Goal: Task Accomplishment & Management: Complete application form

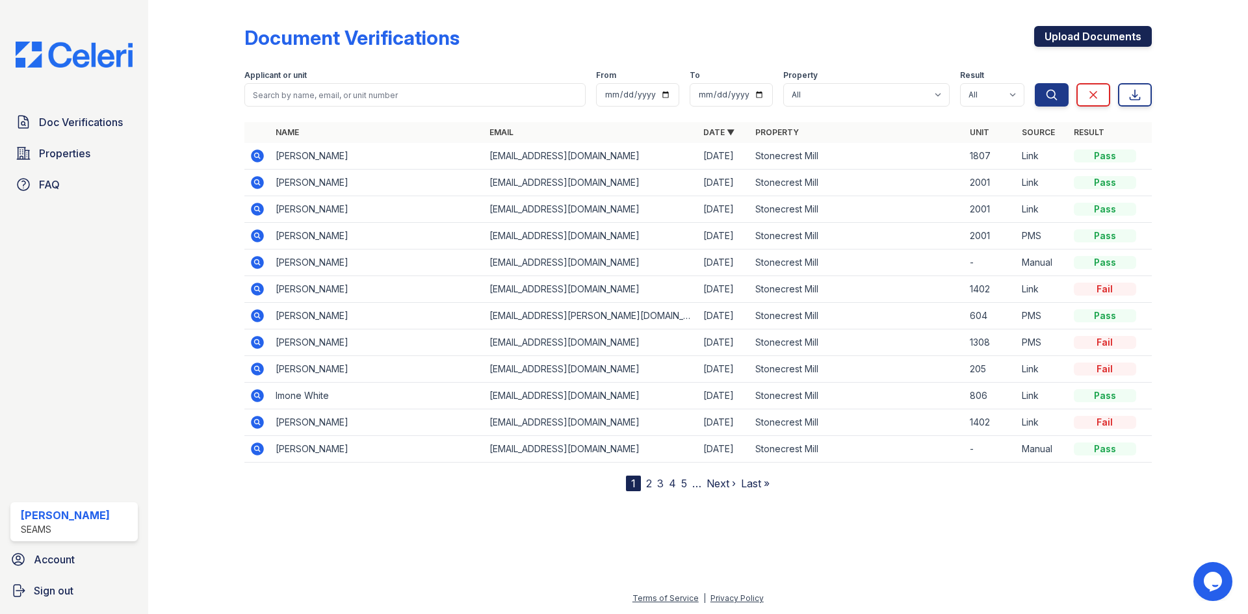
click at [1092, 34] on link "Upload Documents" at bounding box center [1093, 36] width 118 height 21
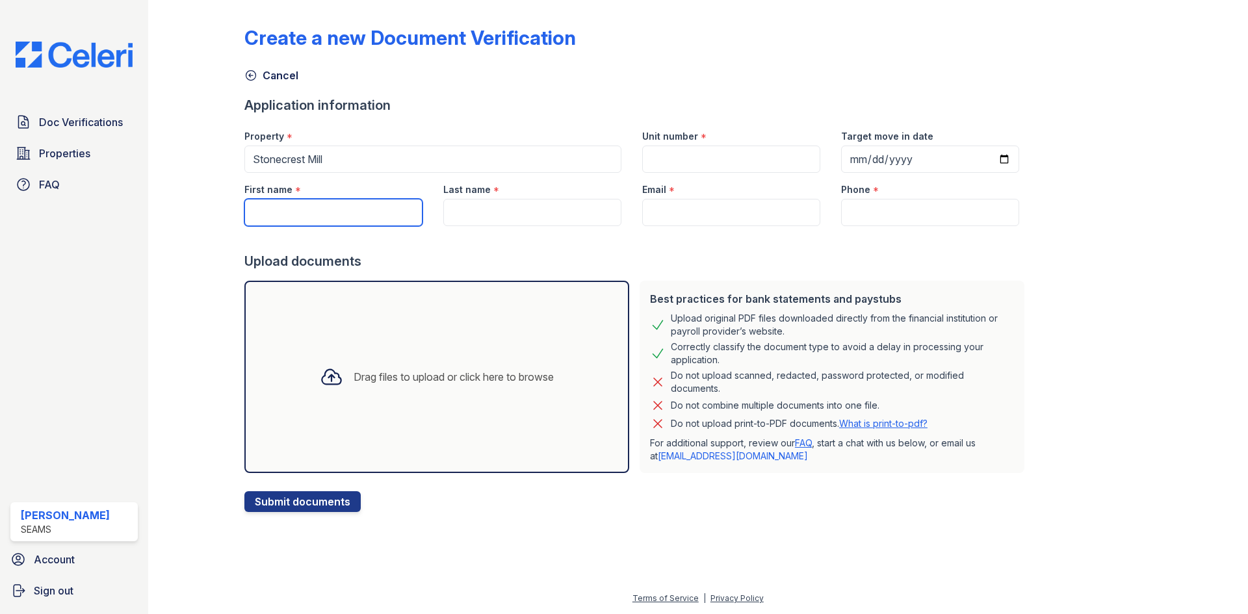
click at [315, 208] on input "First name" at bounding box center [333, 212] width 178 height 27
type input "Arai"
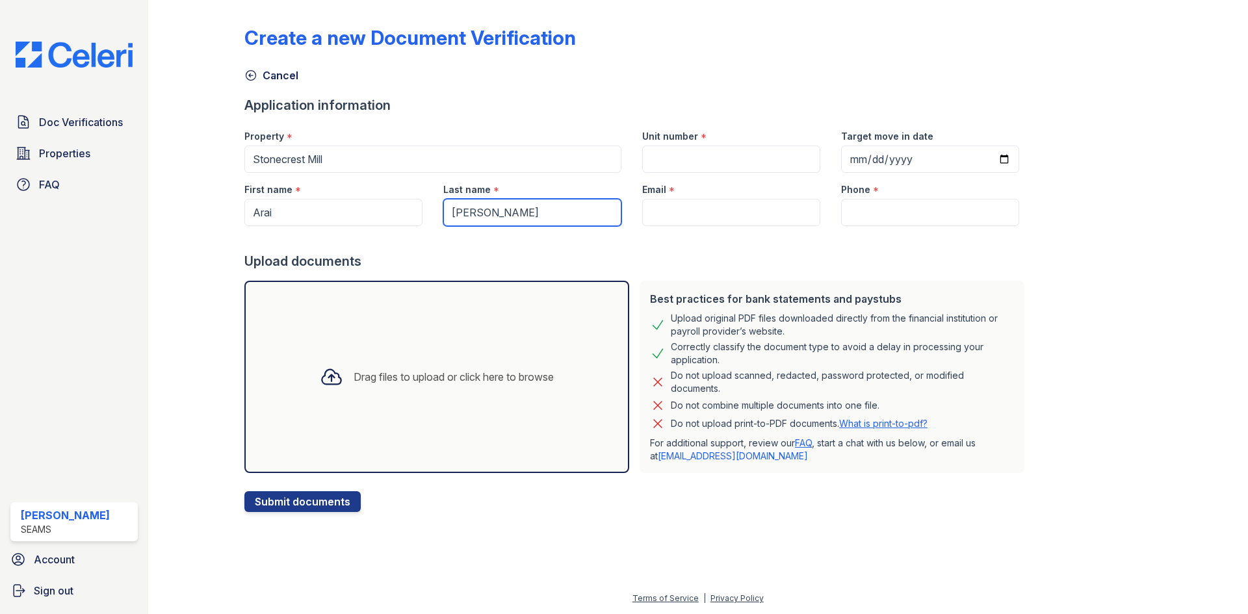
type input "Aguilar"
paste input "araiaguilar8@gmail.com"
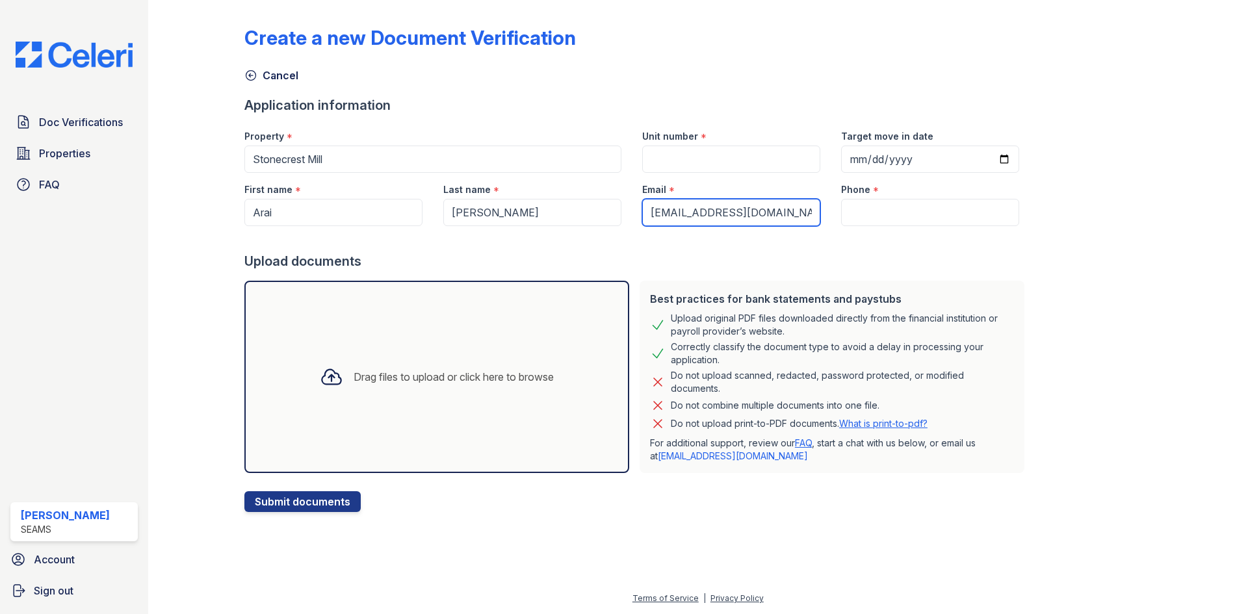
type input "araiaguilar8@gmail.com"
click at [882, 198] on div "Phone *" at bounding box center [930, 186] width 178 height 26
click at [886, 208] on input "Phone" at bounding box center [930, 212] width 178 height 27
paste input "(404) 790-0350"
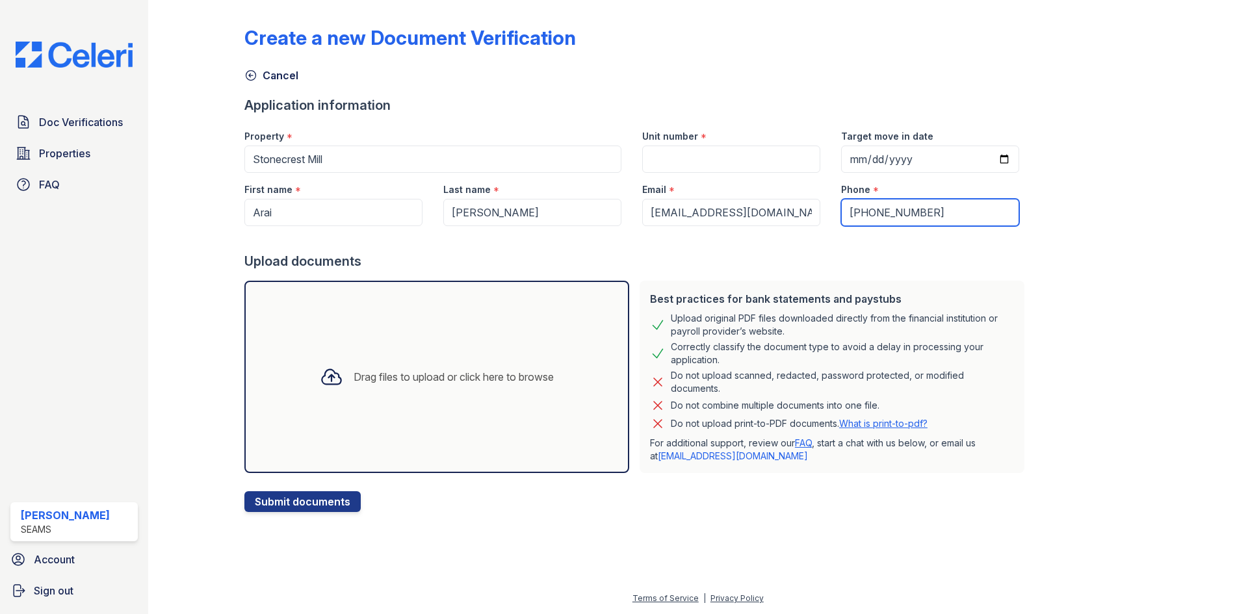
type input "(404) 790-0350"
click at [744, 153] on input "Unit number" at bounding box center [731, 159] width 178 height 27
type input "-"
click at [309, 393] on div "Drag files to upload or click here to browse" at bounding box center [436, 377] width 255 height 44
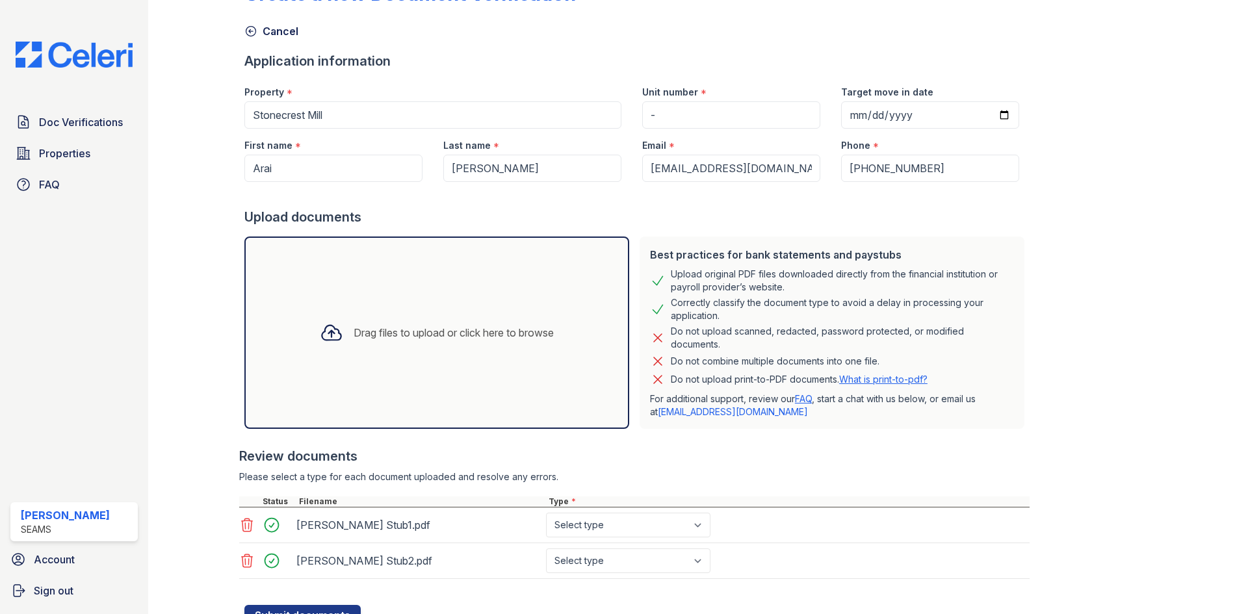
scroll to position [100, 0]
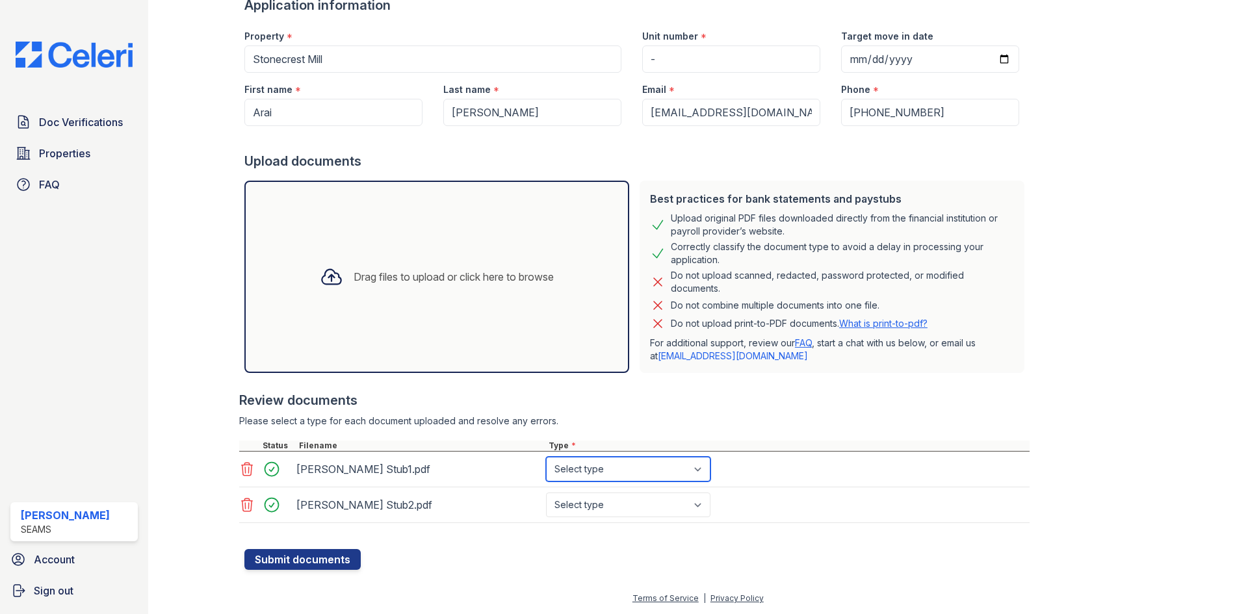
click at [630, 473] on select "Select type Paystub Bank Statement Offer Letter Tax Documents Benefit Award Let…" at bounding box center [628, 469] width 164 height 25
select select "paystub"
click at [546, 457] on select "Select type Paystub Bank Statement Offer Letter Tax Documents Benefit Award Let…" at bounding box center [628, 469] width 164 height 25
click at [635, 497] on select "Select type Paystub Bank Statement Offer Letter Tax Documents Benefit Award Let…" at bounding box center [628, 505] width 164 height 25
select select "paystub"
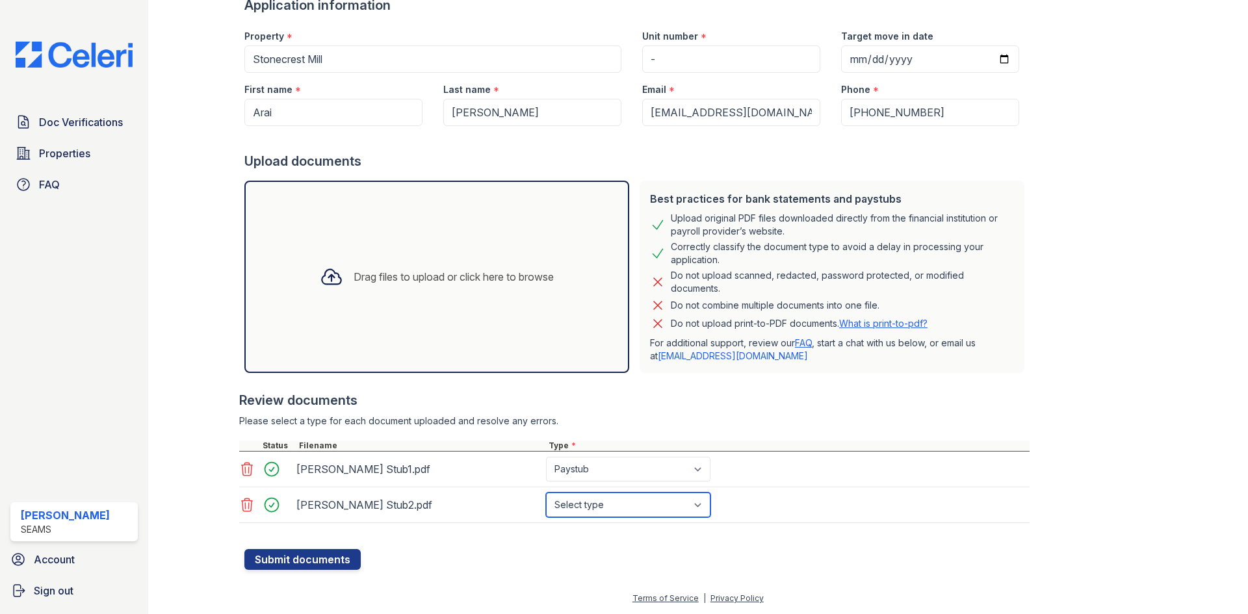
click at [546, 493] on select "Select type Paystub Bank Statement Offer Letter Tax Documents Benefit Award Let…" at bounding box center [628, 505] width 164 height 25
click at [329, 557] on button "Submit documents" at bounding box center [302, 559] width 116 height 21
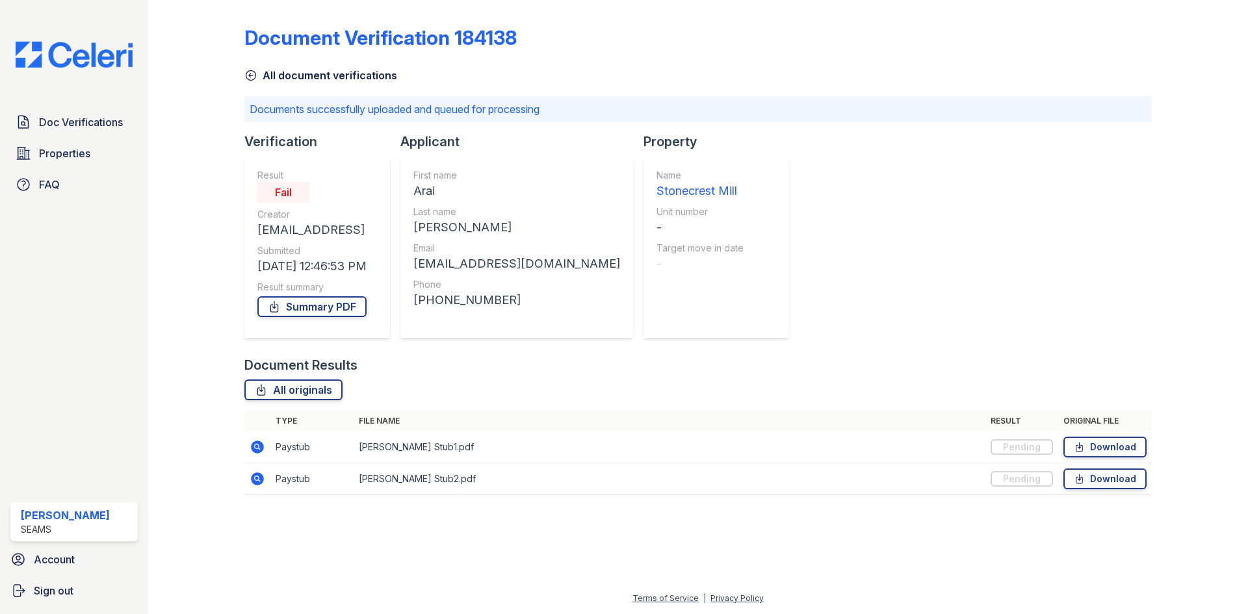
click at [248, 73] on icon at bounding box center [250, 75] width 13 height 13
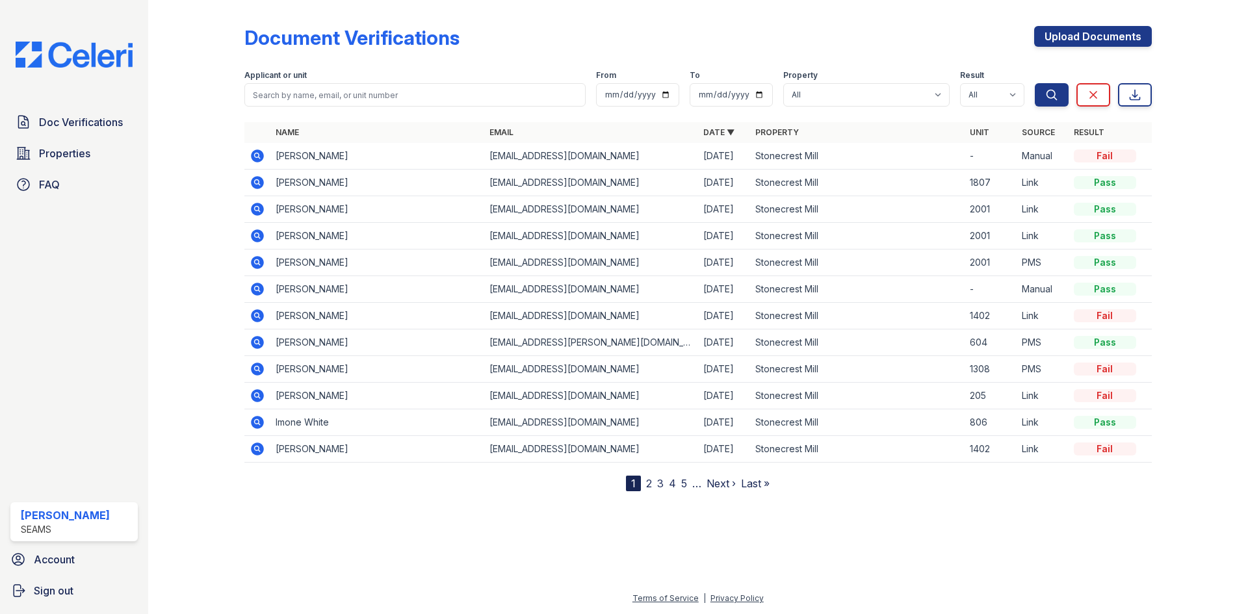
click at [258, 157] on icon at bounding box center [258, 156] width 16 height 16
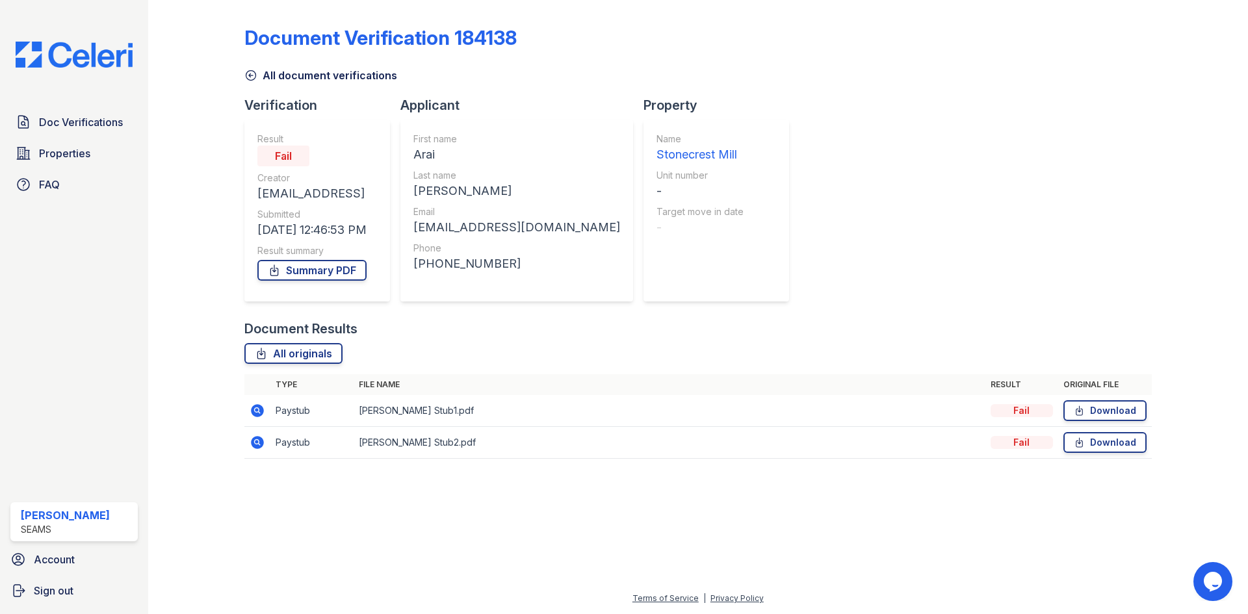
click at [258, 412] on icon at bounding box center [258, 411] width 16 height 16
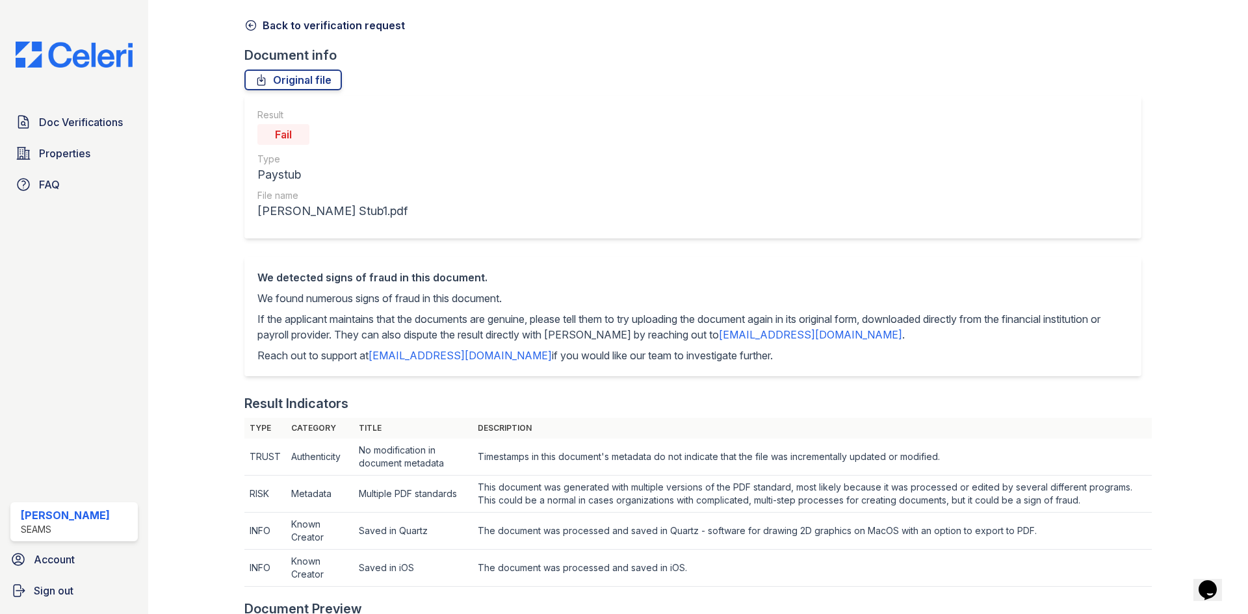
scroll to position [65, 0]
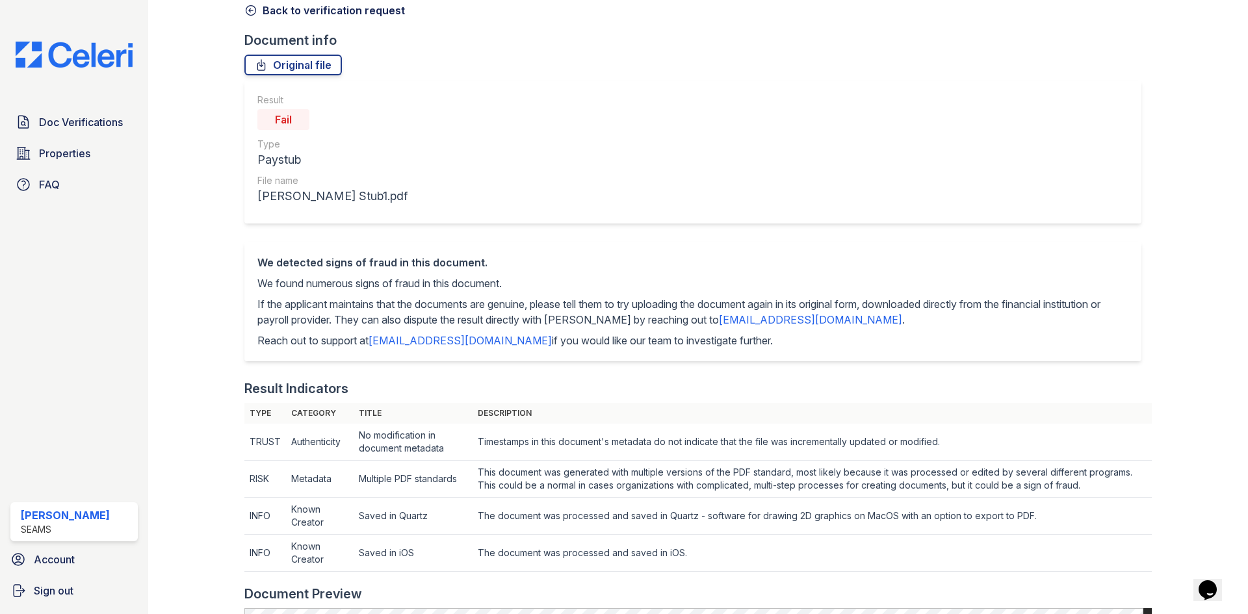
click at [270, 6] on link "Back to verification request" at bounding box center [324, 11] width 161 height 16
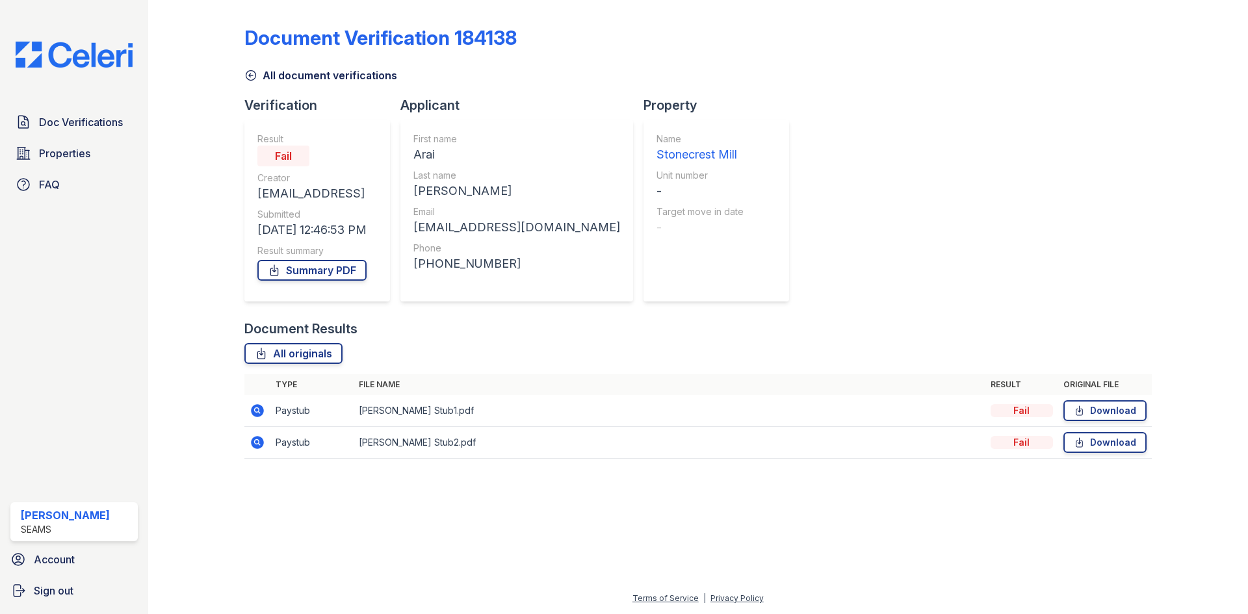
click at [260, 414] on icon at bounding box center [257, 410] width 13 height 13
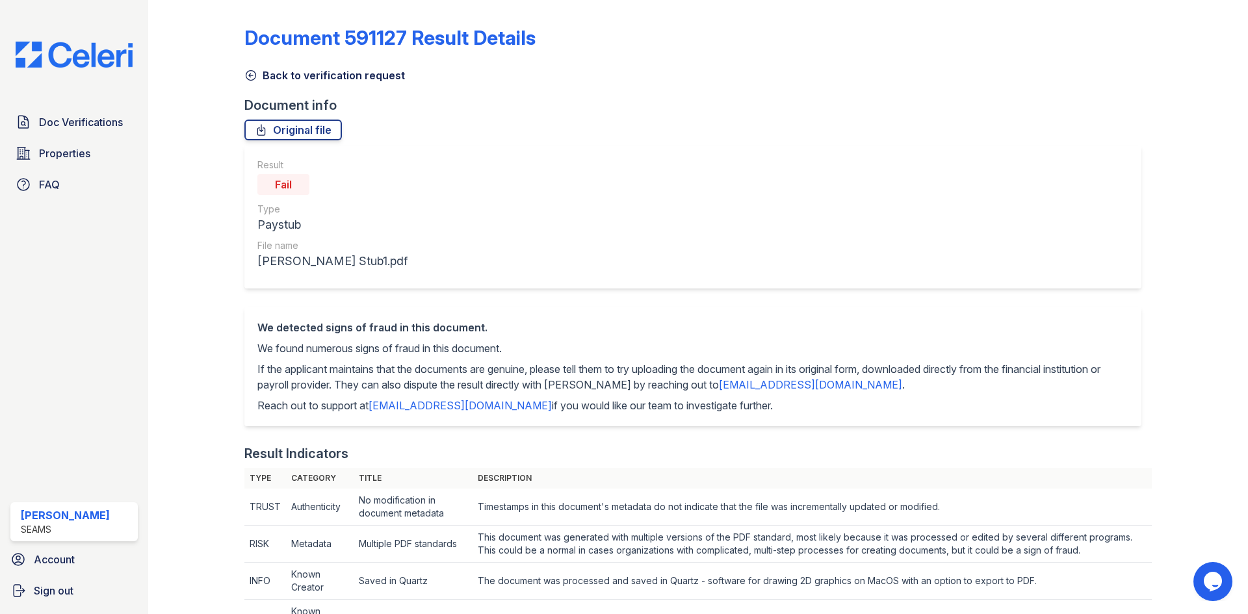
click at [260, 77] on link "Back to verification request" at bounding box center [324, 76] width 161 height 16
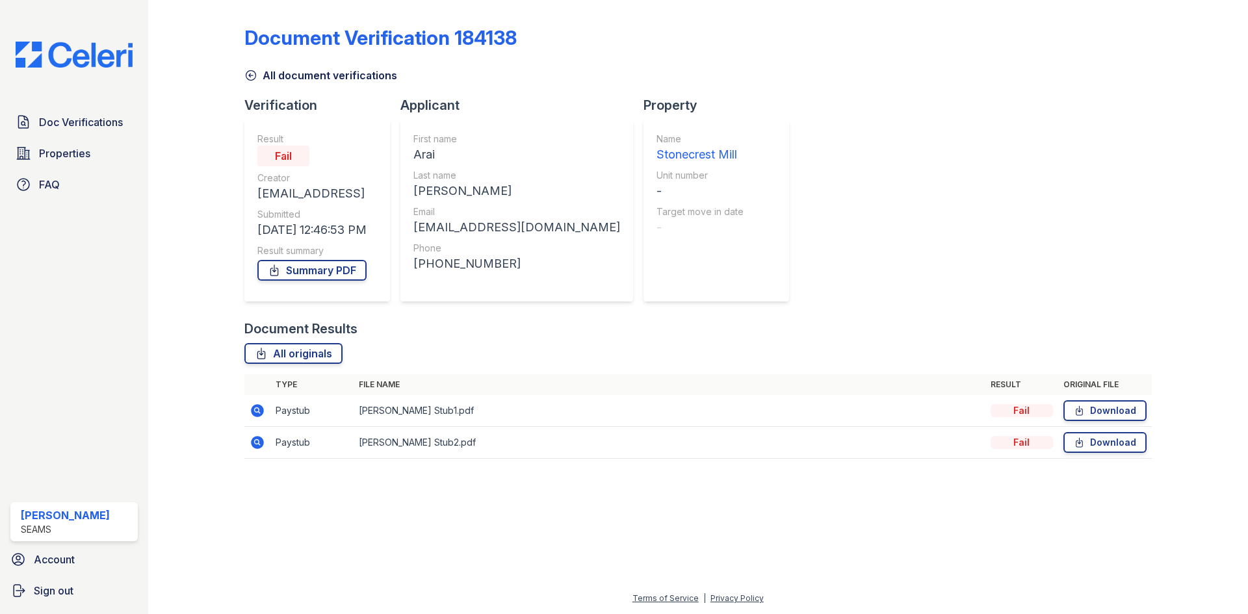
click at [259, 448] on icon at bounding box center [258, 443] width 16 height 16
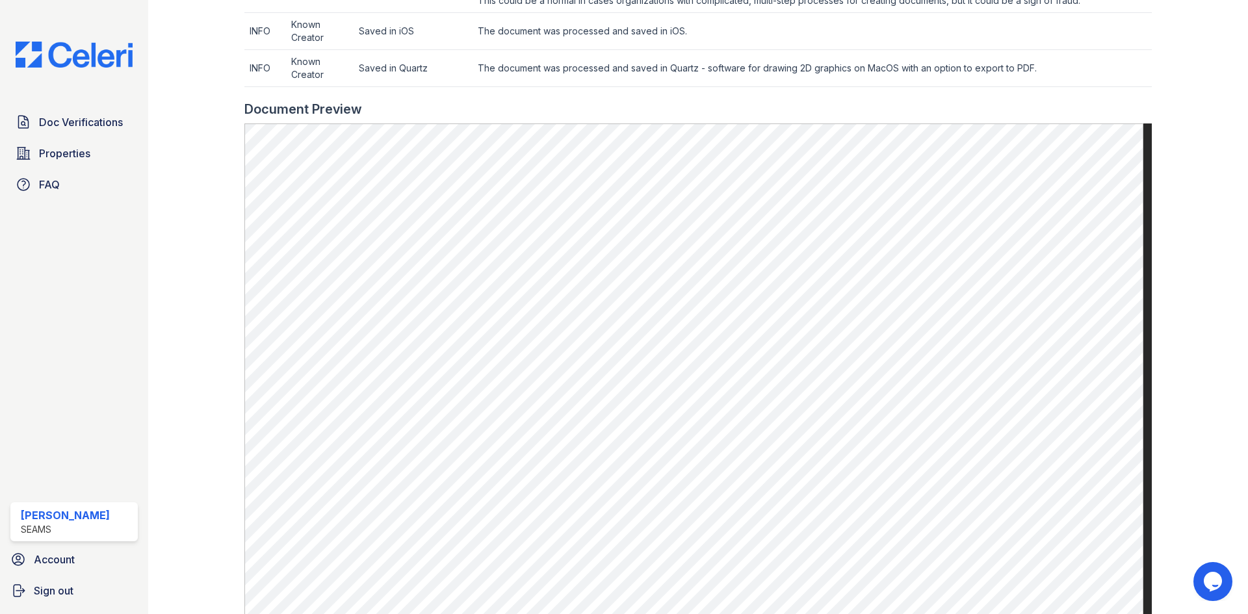
scroll to position [585, 0]
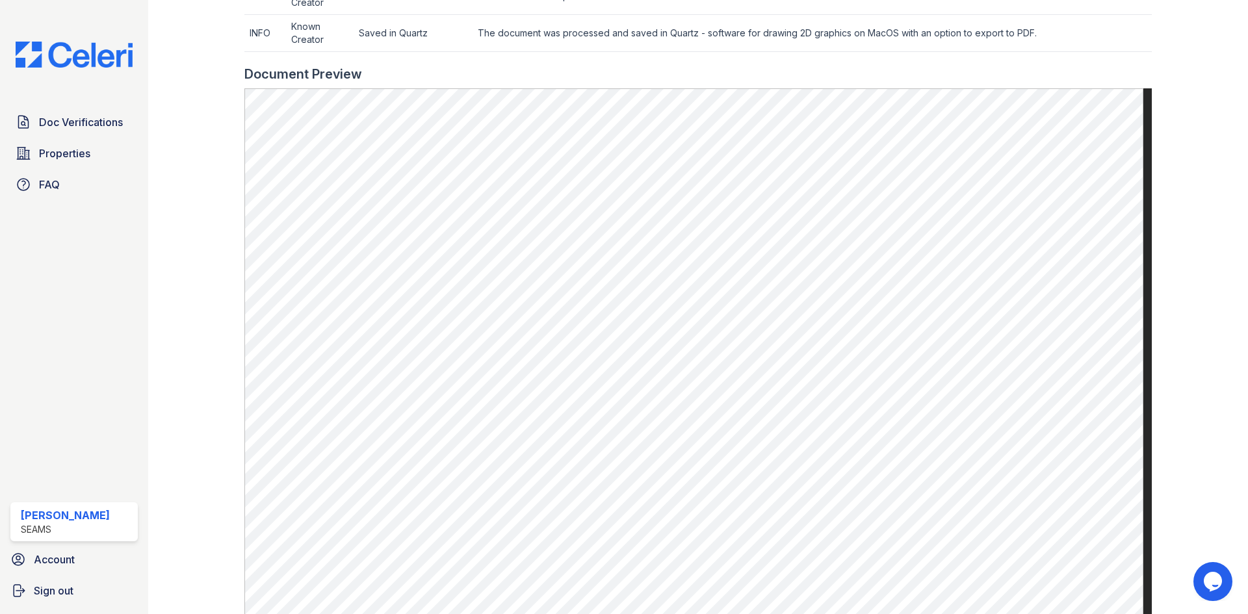
click at [208, 148] on div at bounding box center [206, 61] width 75 height 1282
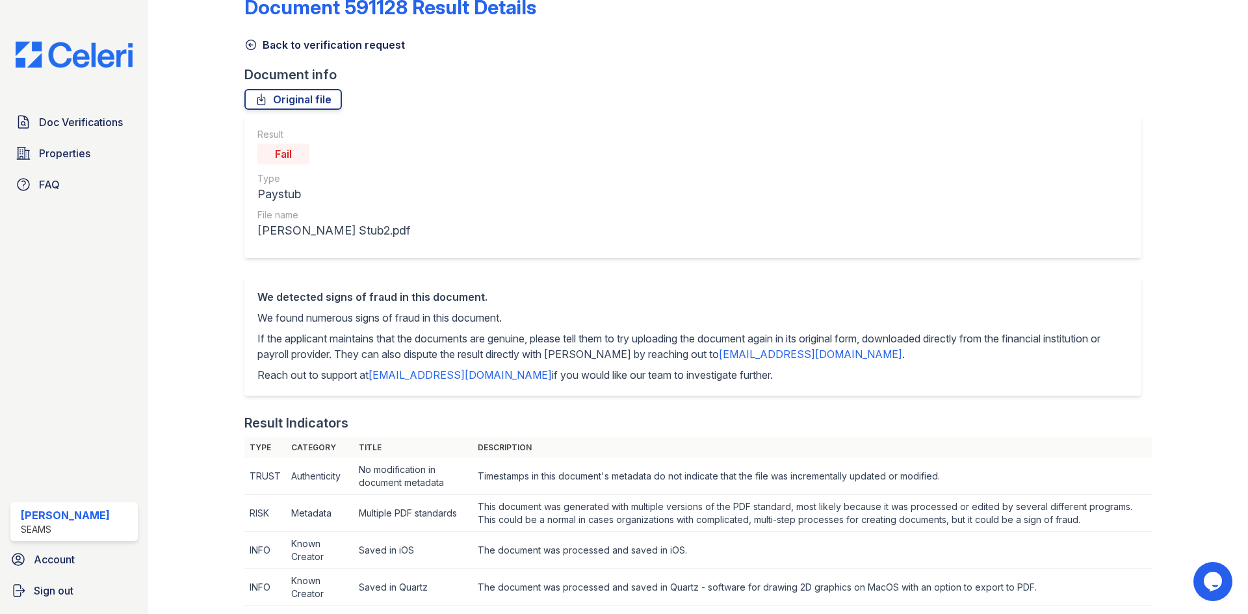
scroll to position [0, 0]
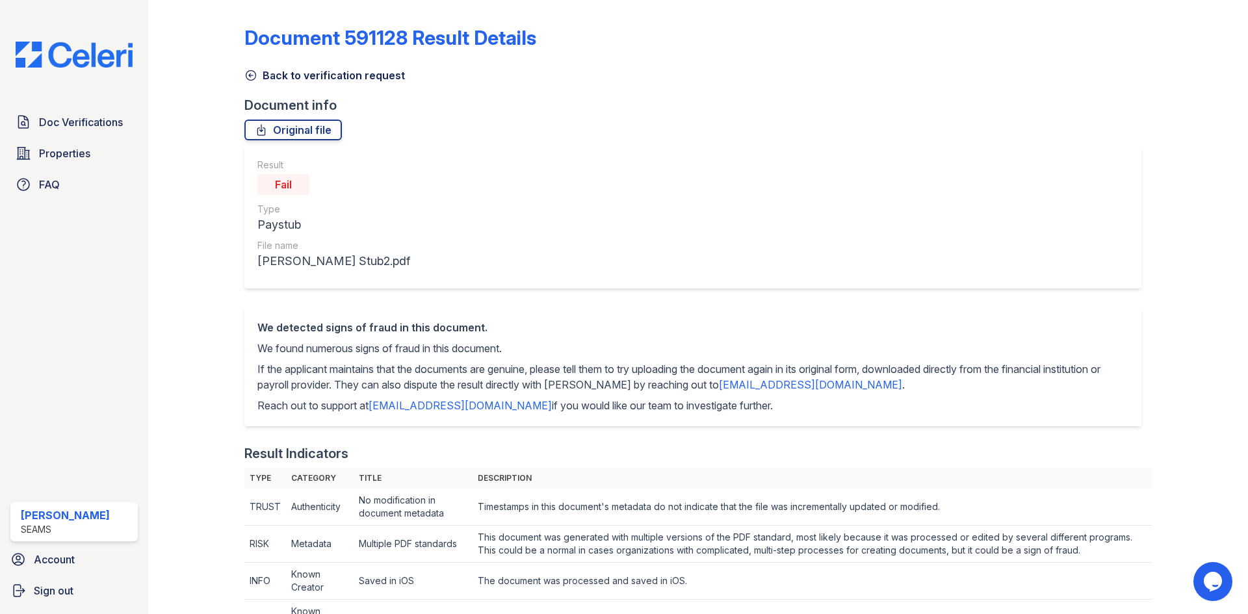
click at [266, 66] on div "Back to verification request" at bounding box center [697, 71] width 907 height 23
click at [258, 78] on link "Back to verification request" at bounding box center [324, 76] width 161 height 16
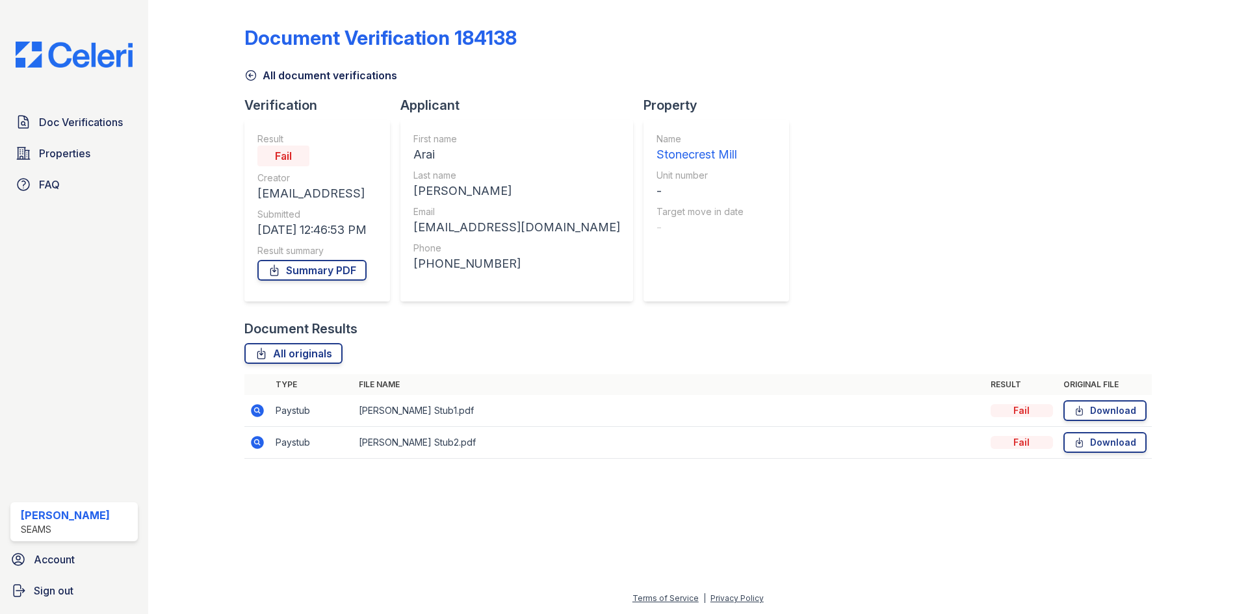
click at [250, 79] on icon at bounding box center [250, 75] width 13 height 13
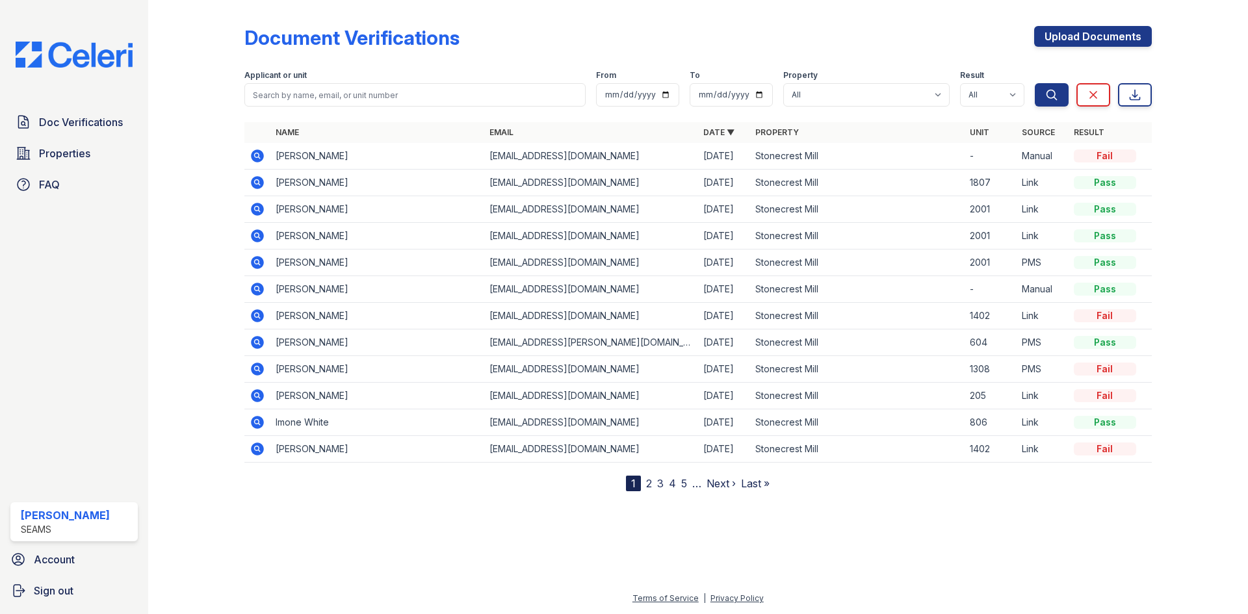
click at [256, 185] on icon at bounding box center [257, 182] width 13 height 13
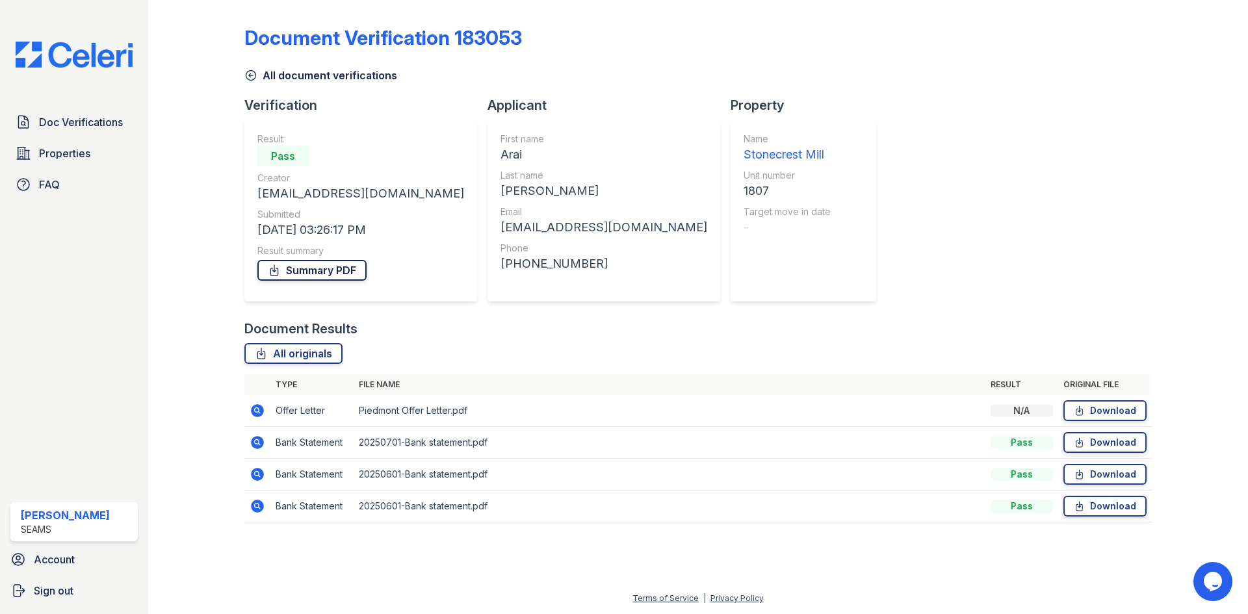
click at [290, 266] on link "Summary PDF" at bounding box center [311, 270] width 109 height 21
click at [254, 73] on icon at bounding box center [250, 75] width 13 height 13
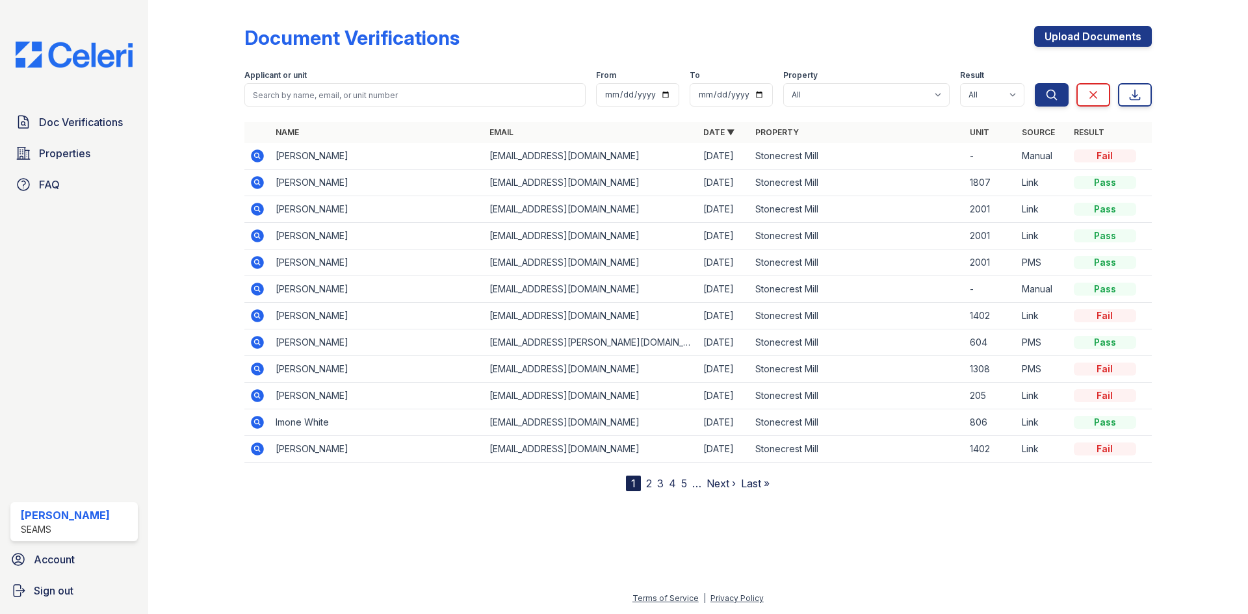
click at [256, 155] on icon at bounding box center [256, 154] width 3 height 3
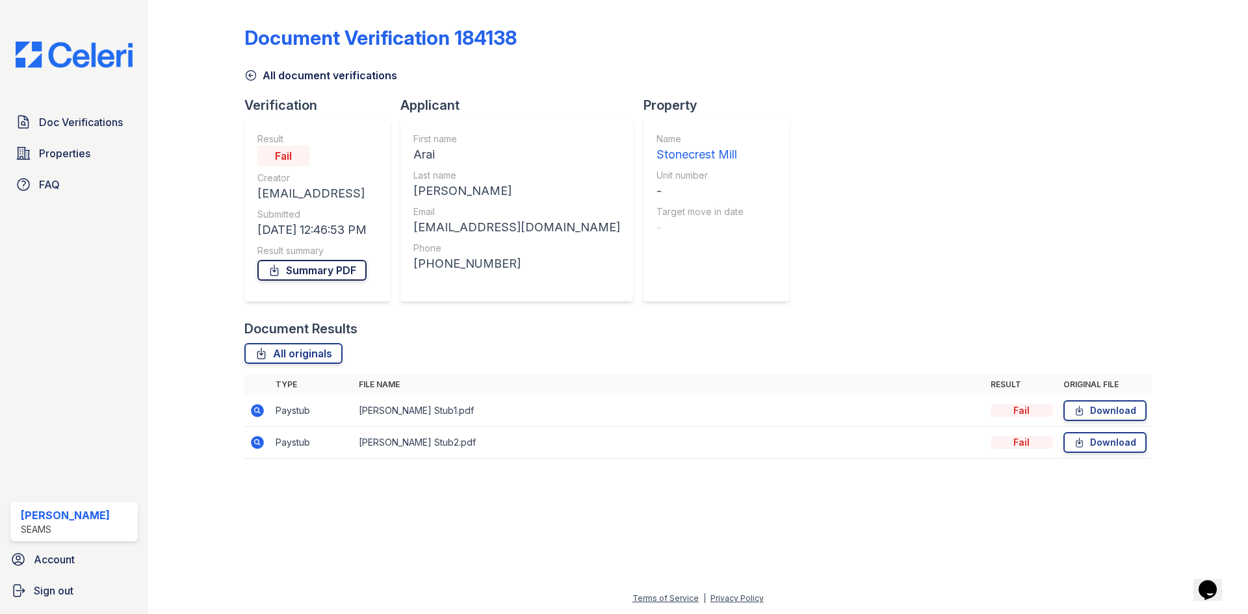
click at [304, 266] on link "Summary PDF" at bounding box center [311, 270] width 109 height 21
click at [259, 68] on link "All document verifications" at bounding box center [320, 76] width 153 height 16
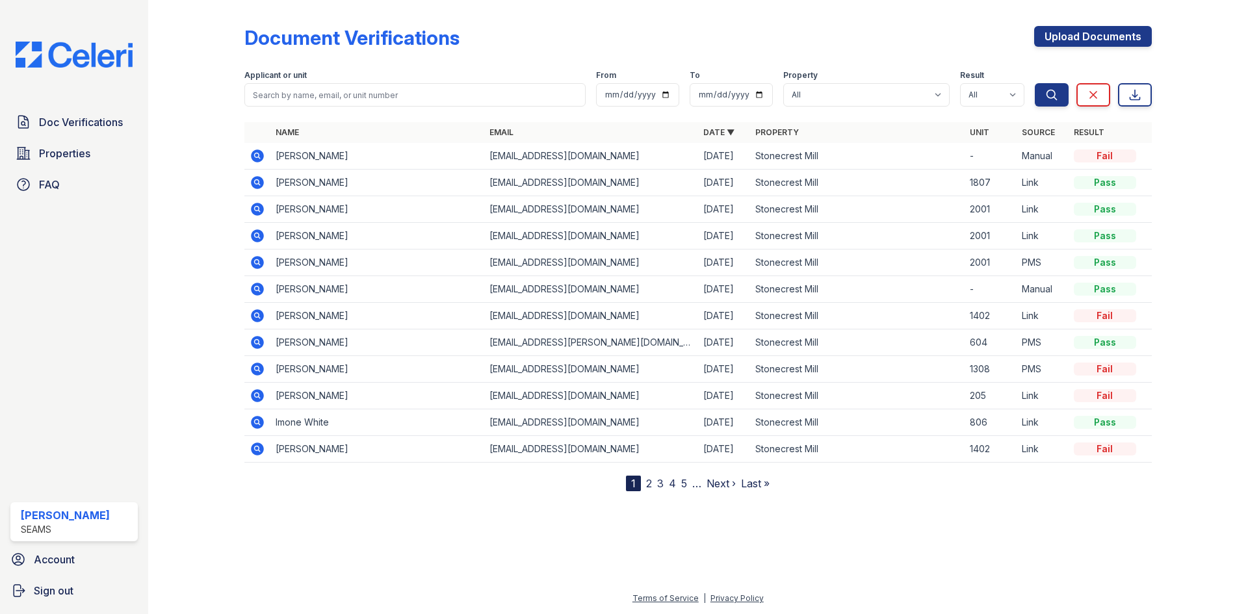
click at [259, 213] on icon at bounding box center [257, 209] width 13 height 13
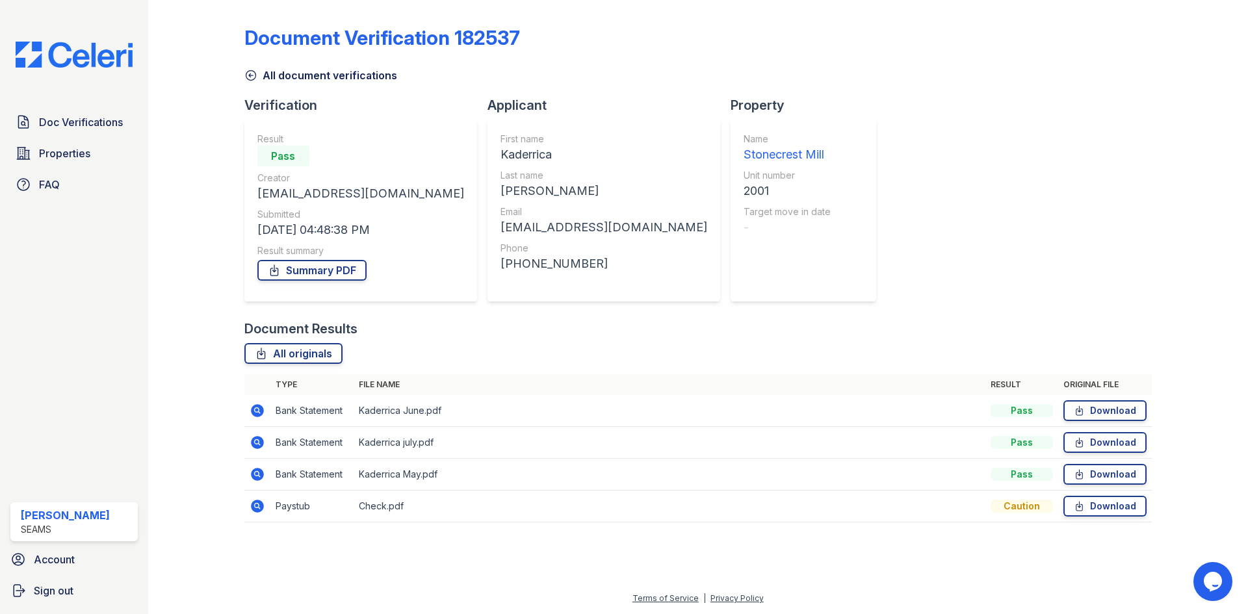
click at [259, 503] on icon at bounding box center [257, 506] width 13 height 13
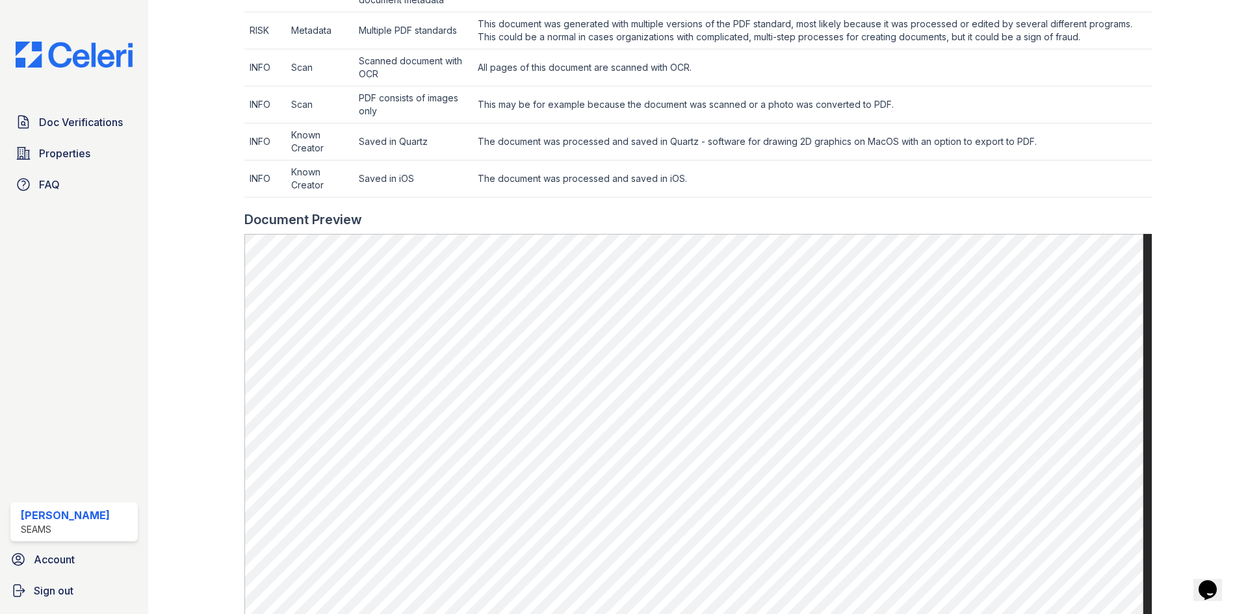
scroll to position [715, 0]
